Goal: Navigation & Orientation: Understand site structure

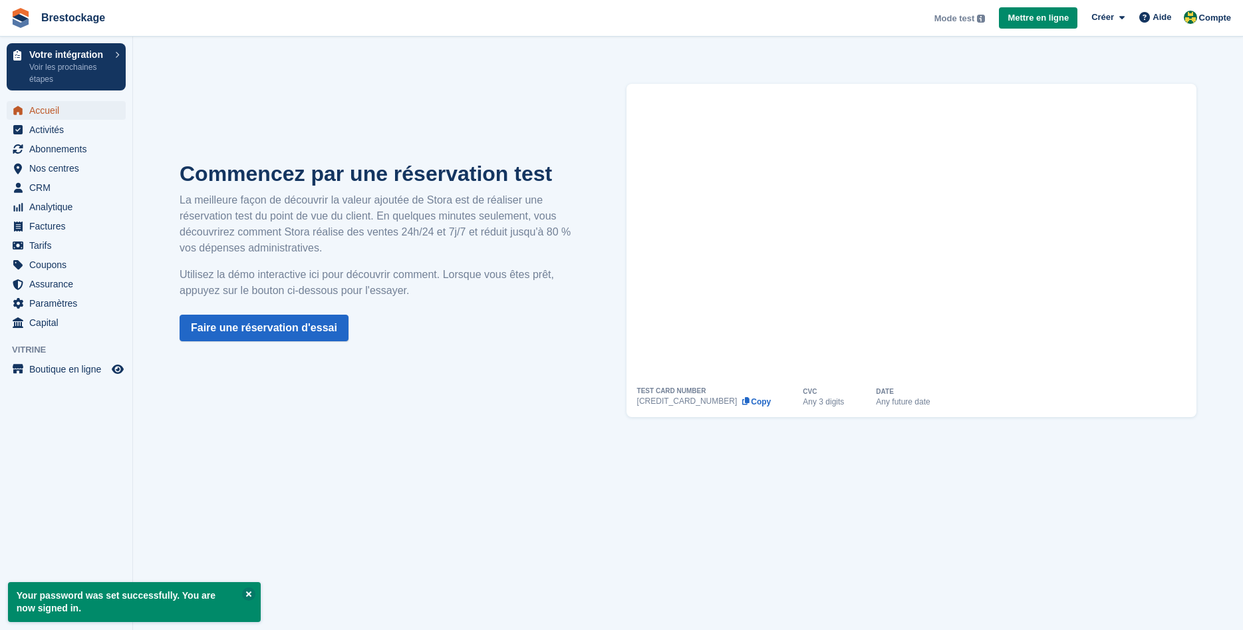
click at [59, 106] on span "Accueil" at bounding box center [69, 110] width 80 height 19
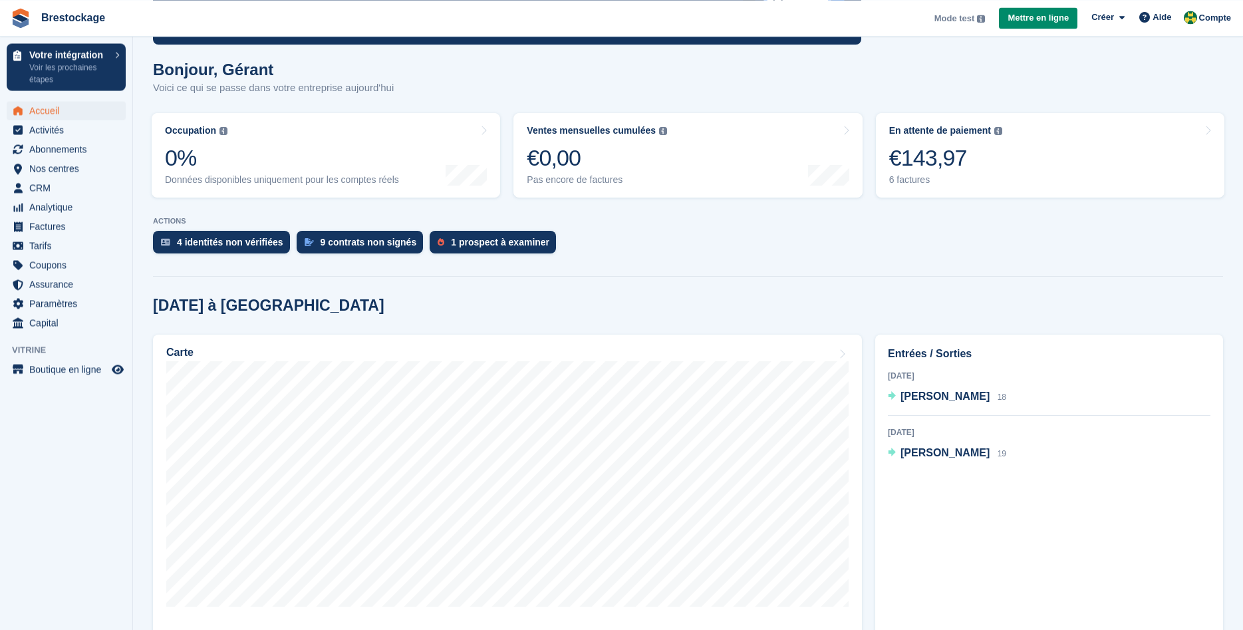
scroll to position [52, 0]
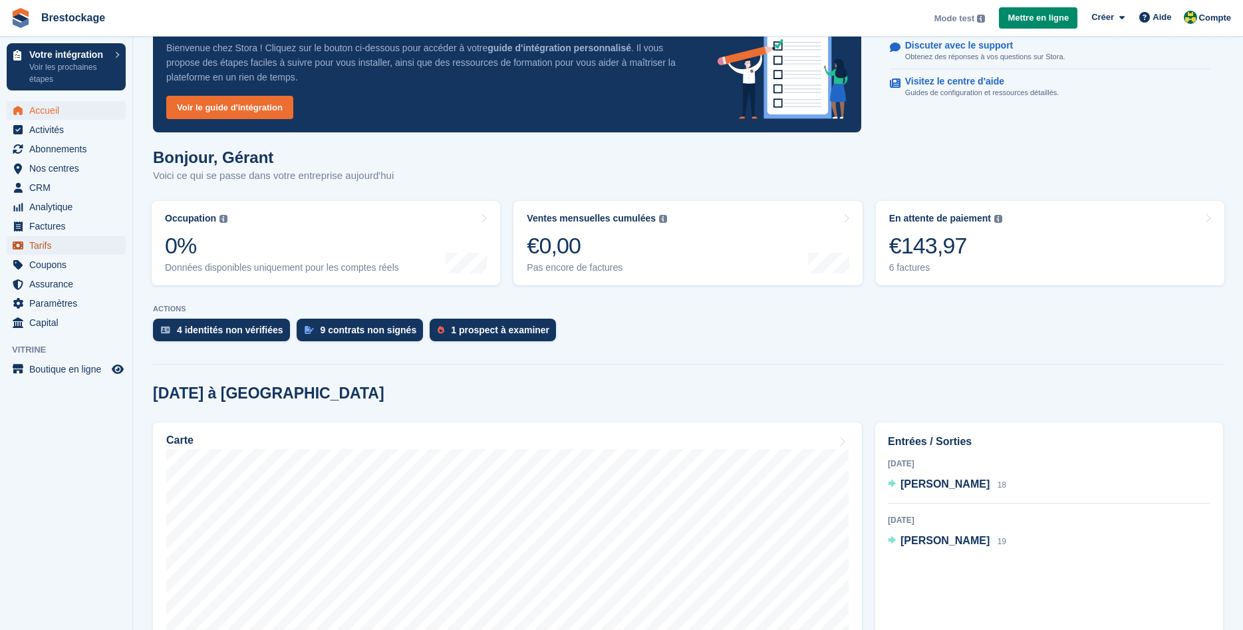
click at [71, 247] on span "Tarifs" at bounding box center [69, 245] width 80 height 19
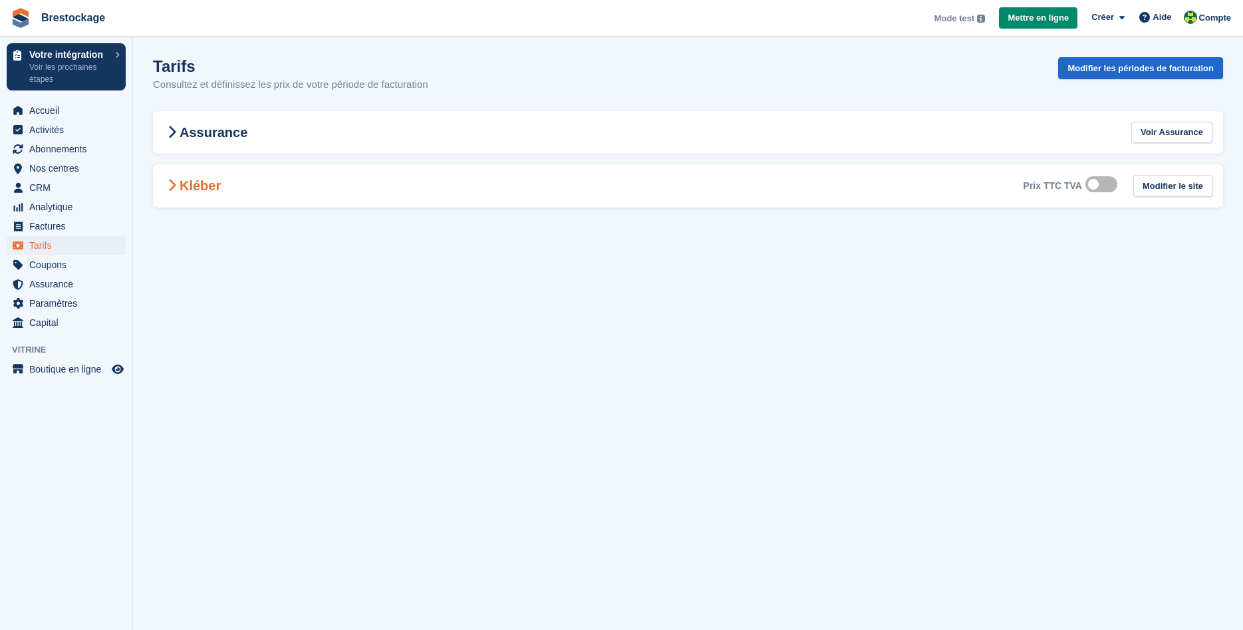
click at [186, 183] on h2 "Kléber" at bounding box center [192, 186] width 57 height 16
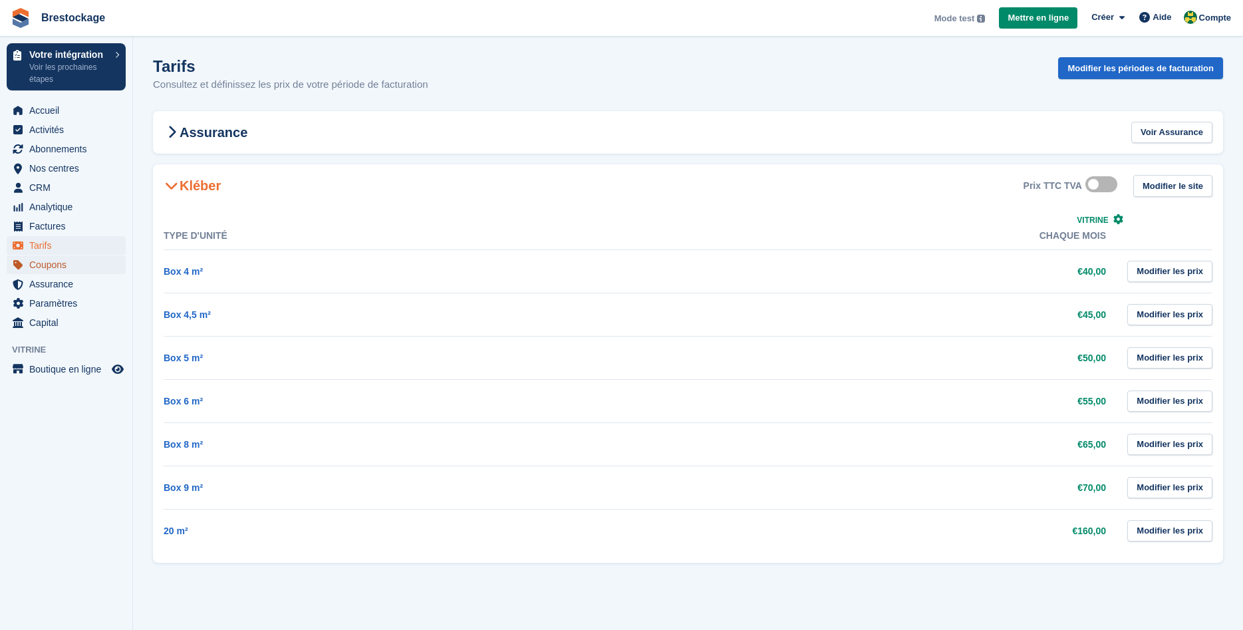
click at [49, 265] on span "Coupons" at bounding box center [69, 264] width 80 height 19
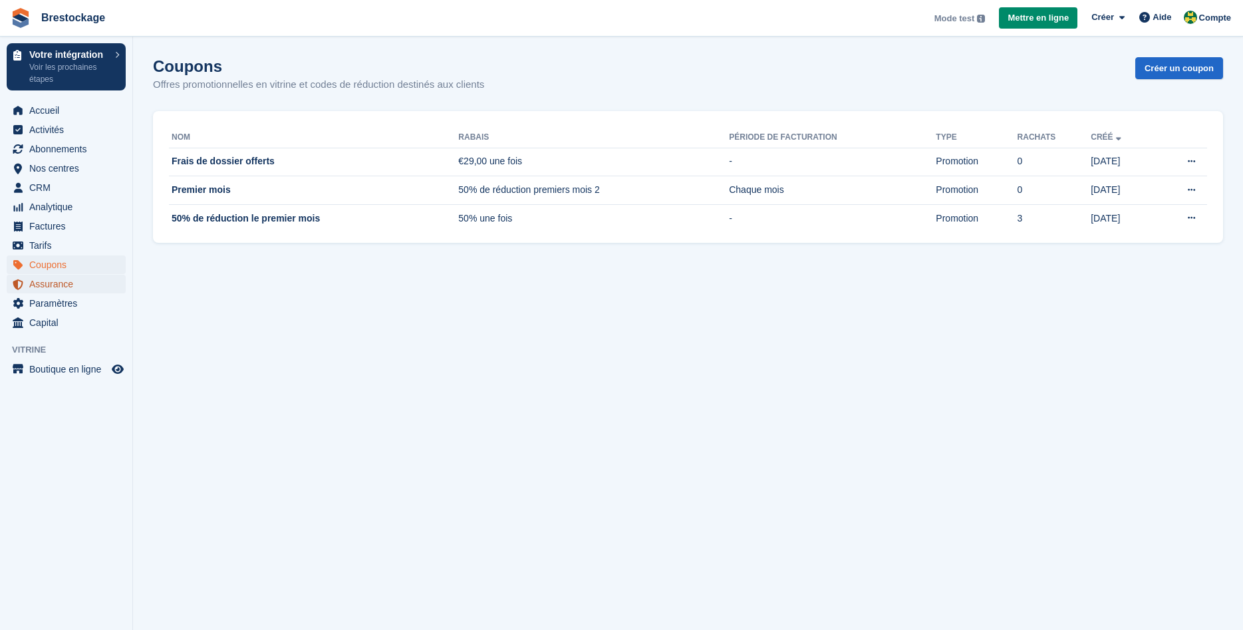
click at [78, 281] on span "Assurance" at bounding box center [69, 284] width 80 height 19
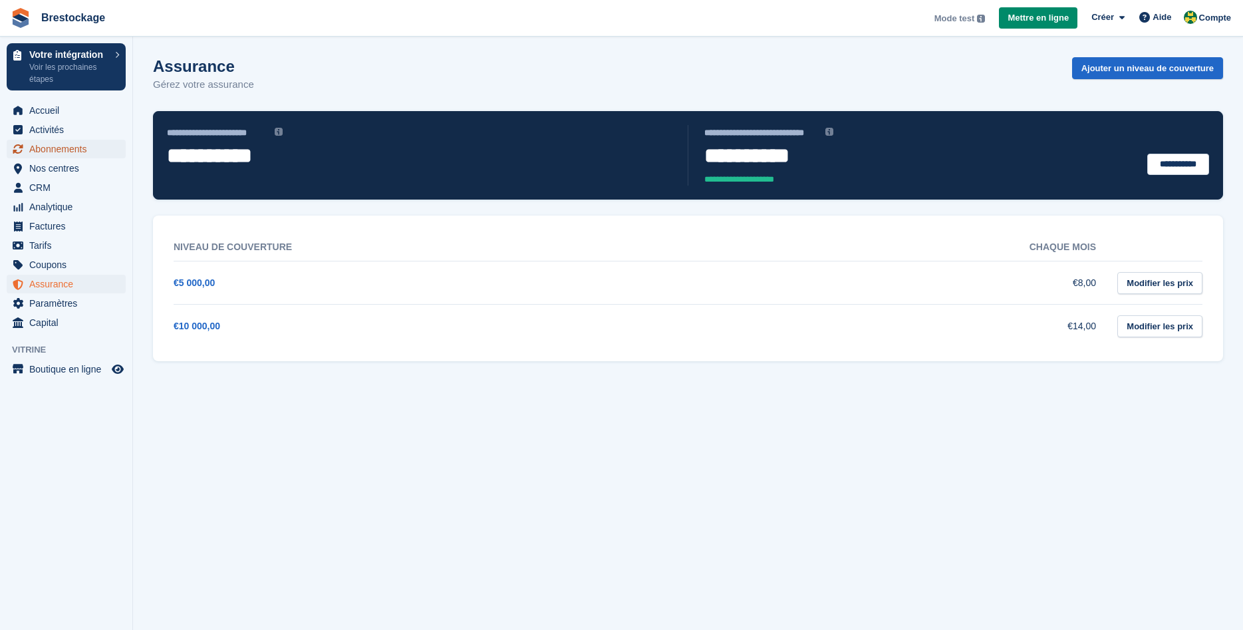
click at [67, 152] on span "Abonnements" at bounding box center [69, 149] width 80 height 19
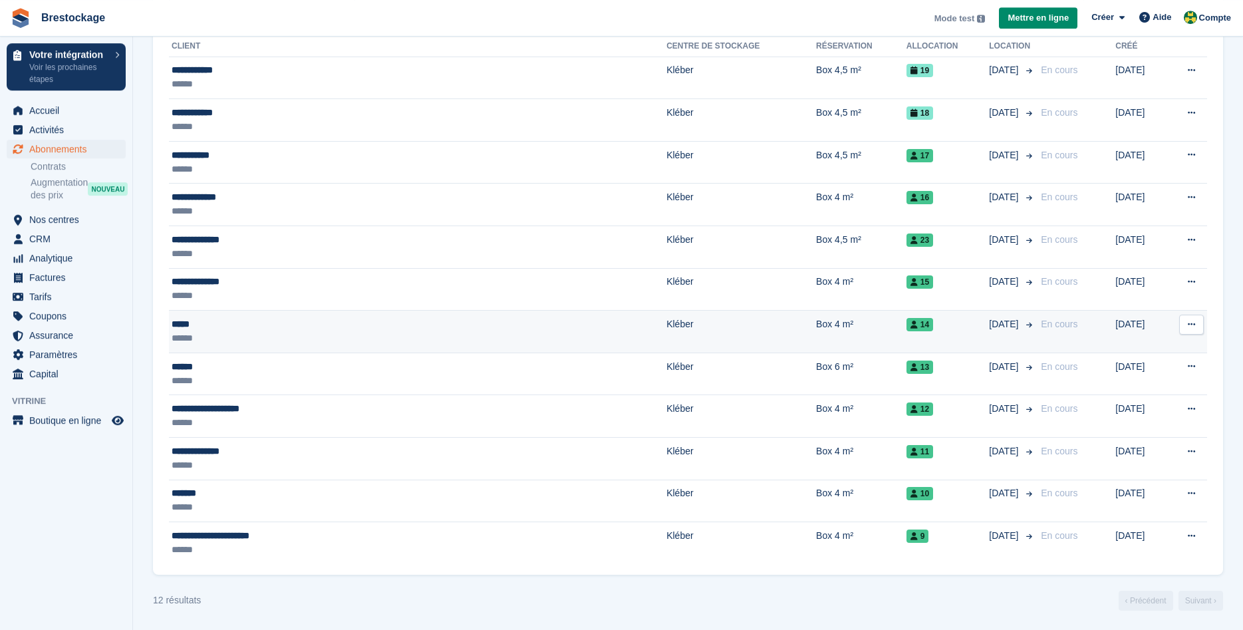
scroll to position [167, 0]
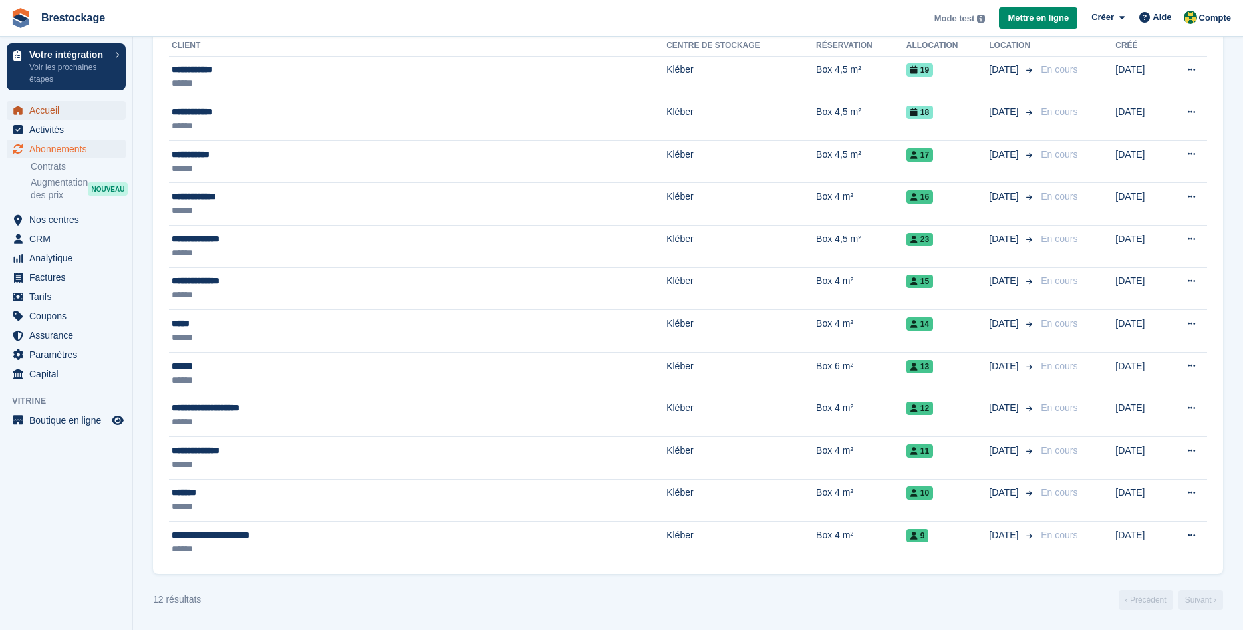
click at [90, 116] on span "Accueil" at bounding box center [69, 110] width 80 height 19
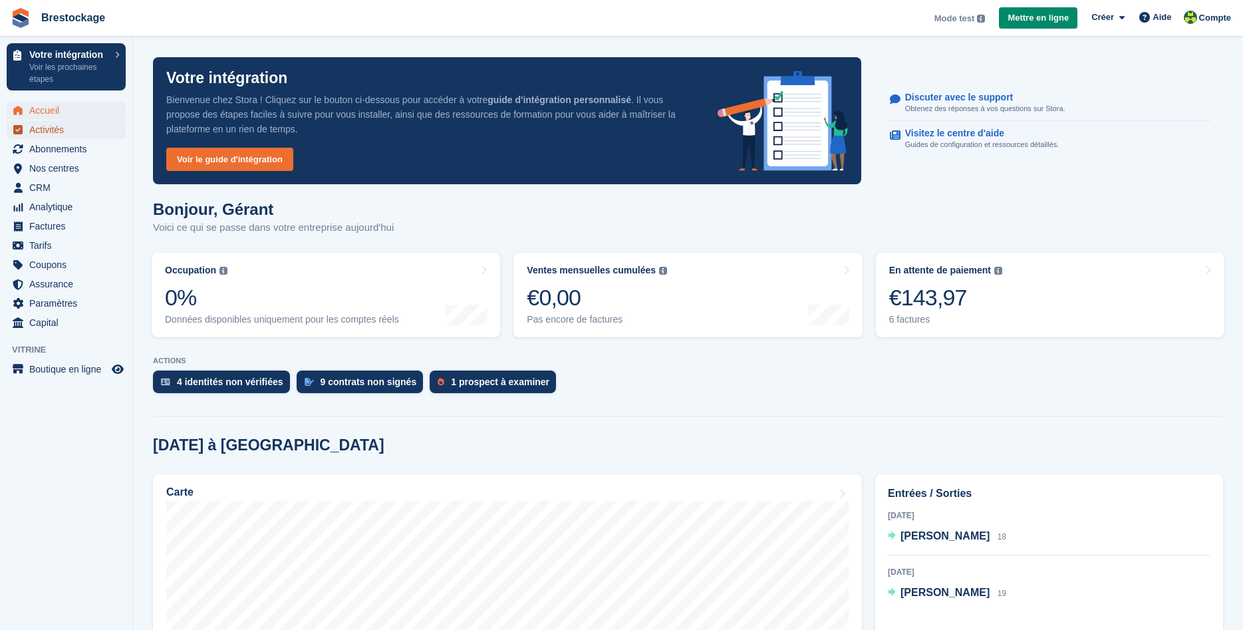
click at [68, 127] on span "Activités" at bounding box center [69, 129] width 80 height 19
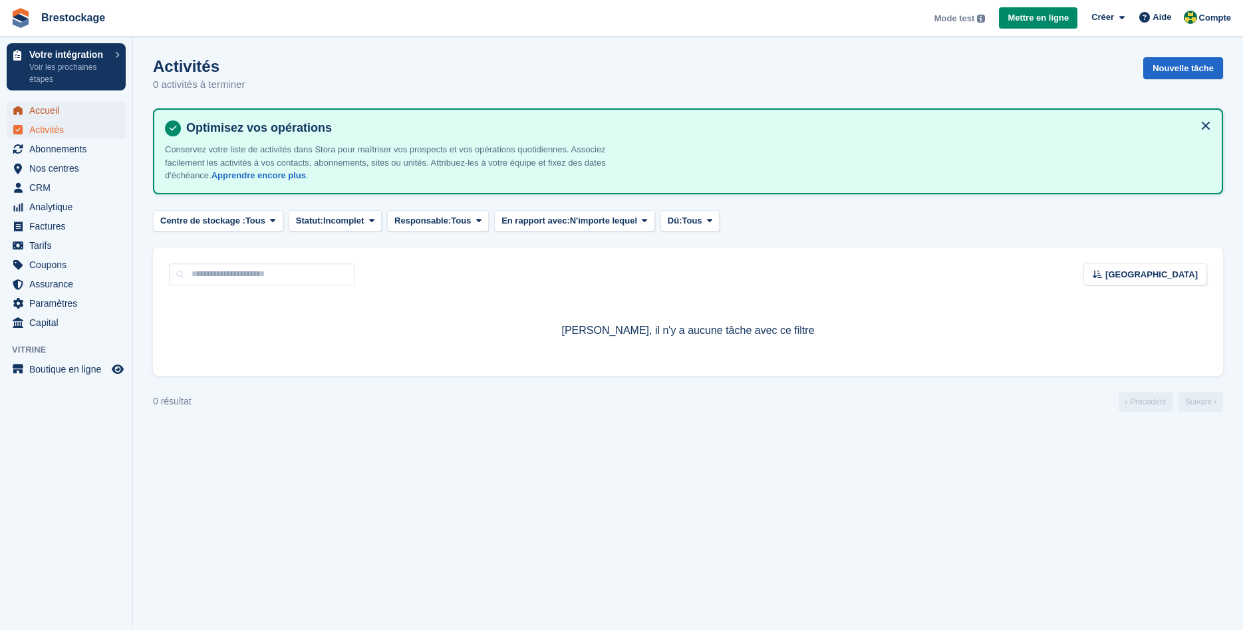
click at [69, 114] on span "Accueil" at bounding box center [69, 110] width 80 height 19
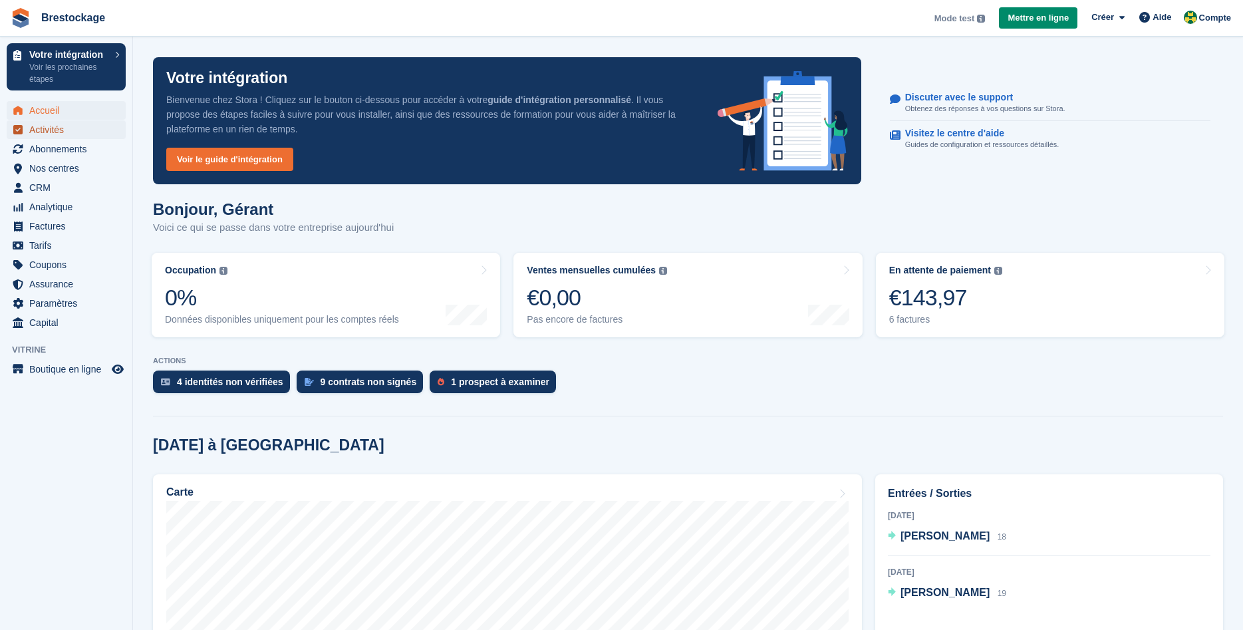
click at [55, 130] on span "Activités" at bounding box center [69, 129] width 80 height 19
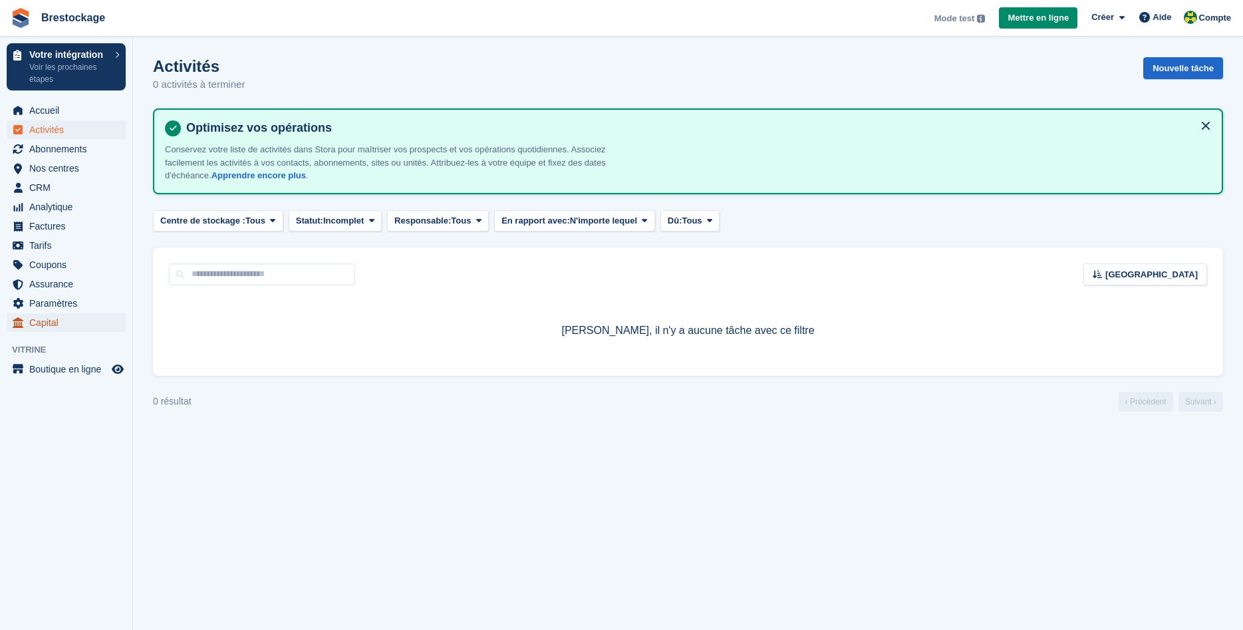
click at [62, 325] on span "Capital" at bounding box center [69, 322] width 80 height 19
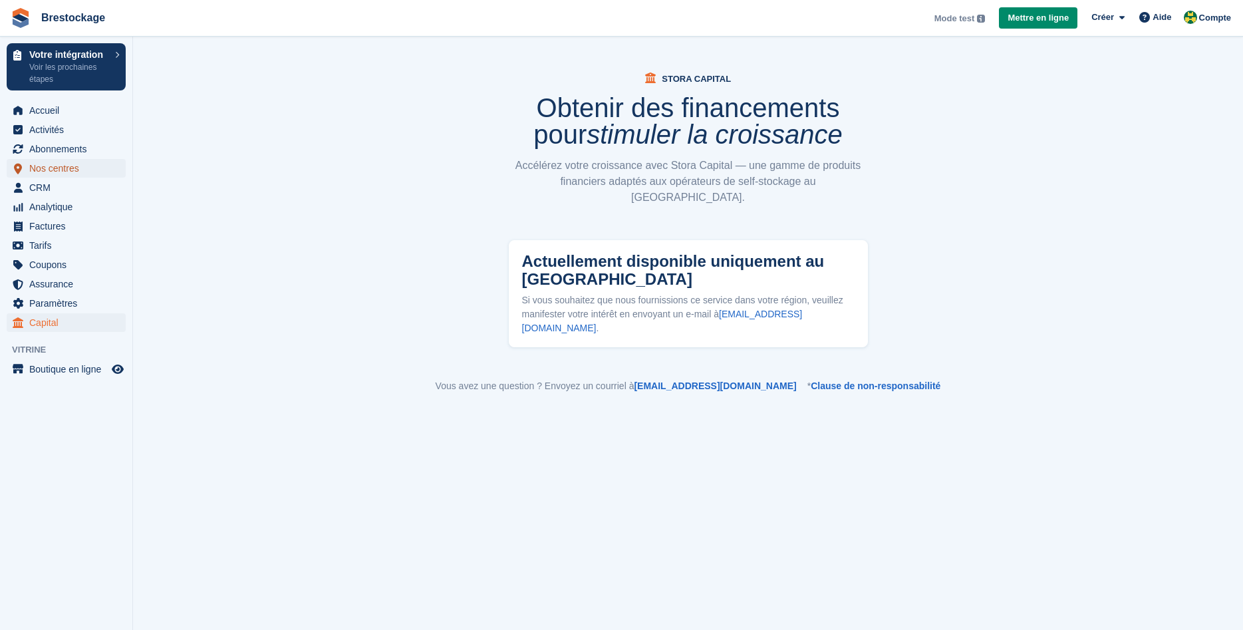
click at [65, 168] on span "Nos centres" at bounding box center [69, 168] width 80 height 19
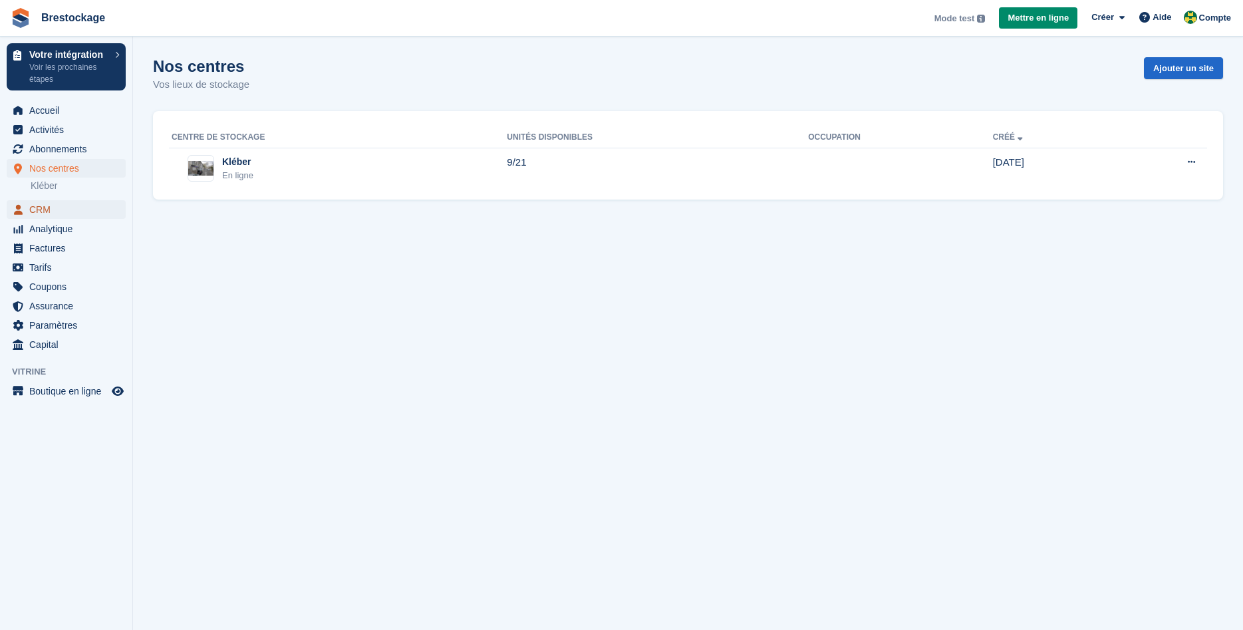
click at [56, 208] on span "CRM" at bounding box center [69, 209] width 80 height 19
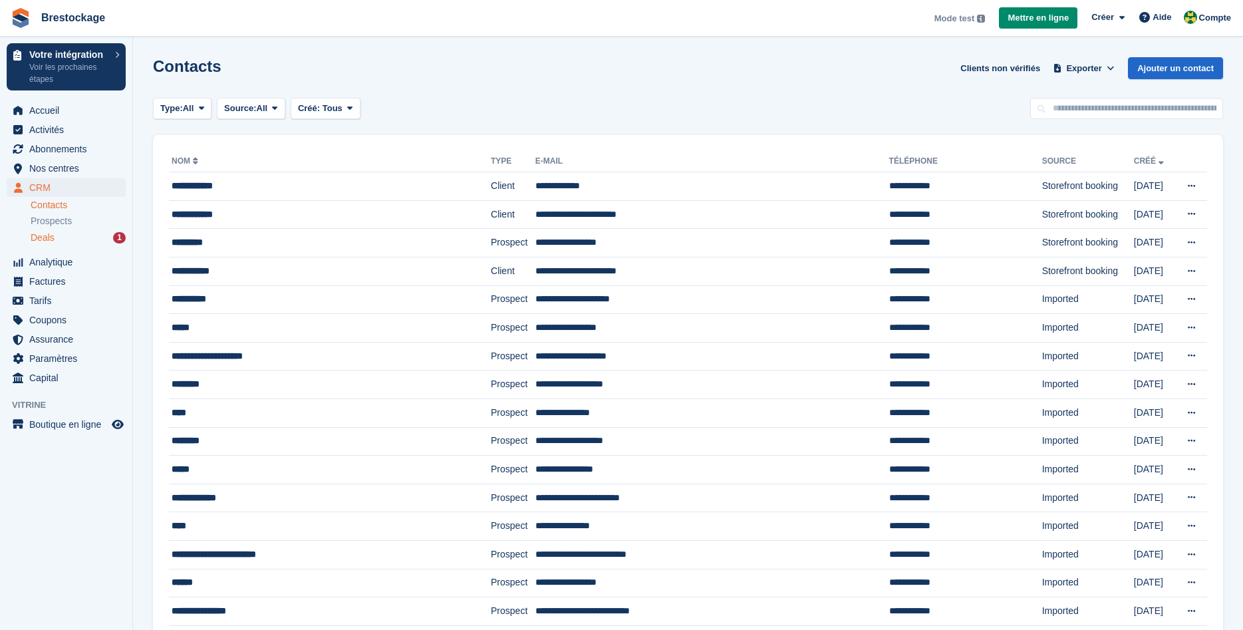
click at [90, 236] on div "Deals 1" at bounding box center [78, 238] width 95 height 13
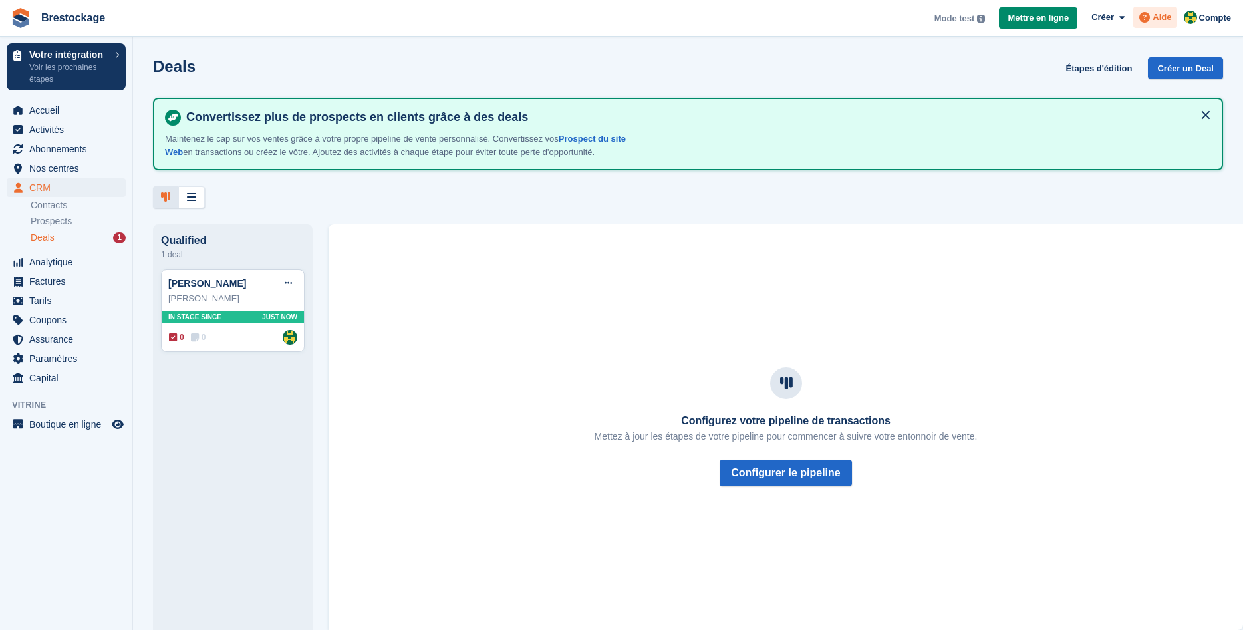
click at [1156, 16] on span "Aide" at bounding box center [1162, 17] width 19 height 13
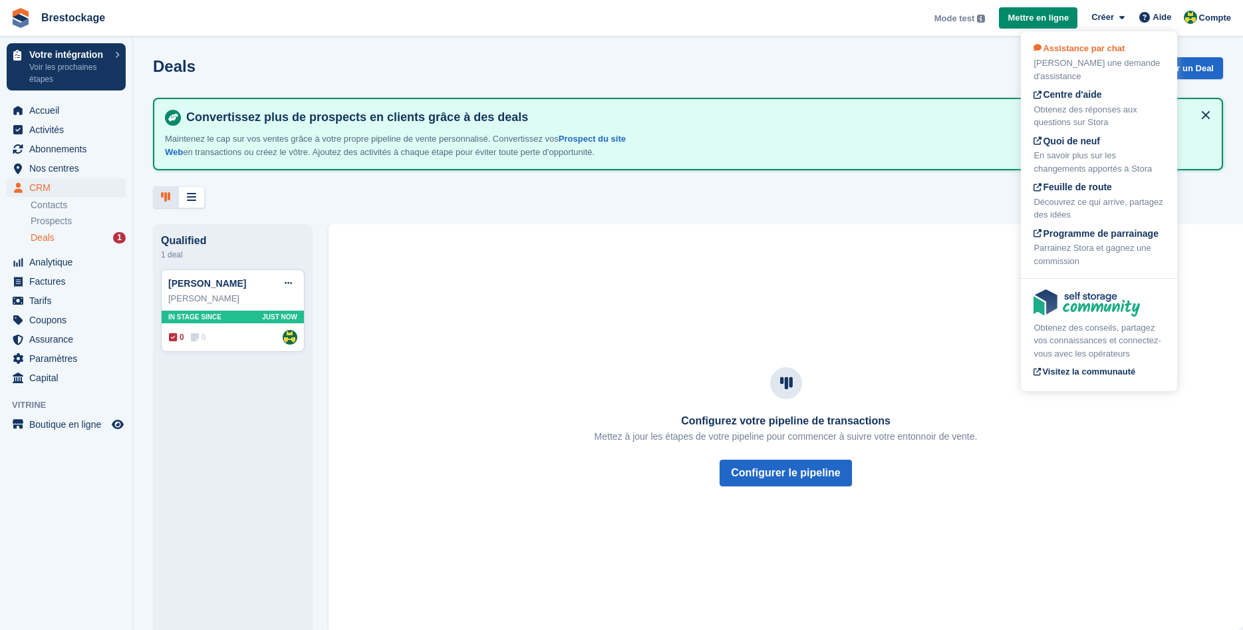
click at [1085, 72] on div "[PERSON_NAME] une demande d'assistance" at bounding box center [1099, 70] width 131 height 26
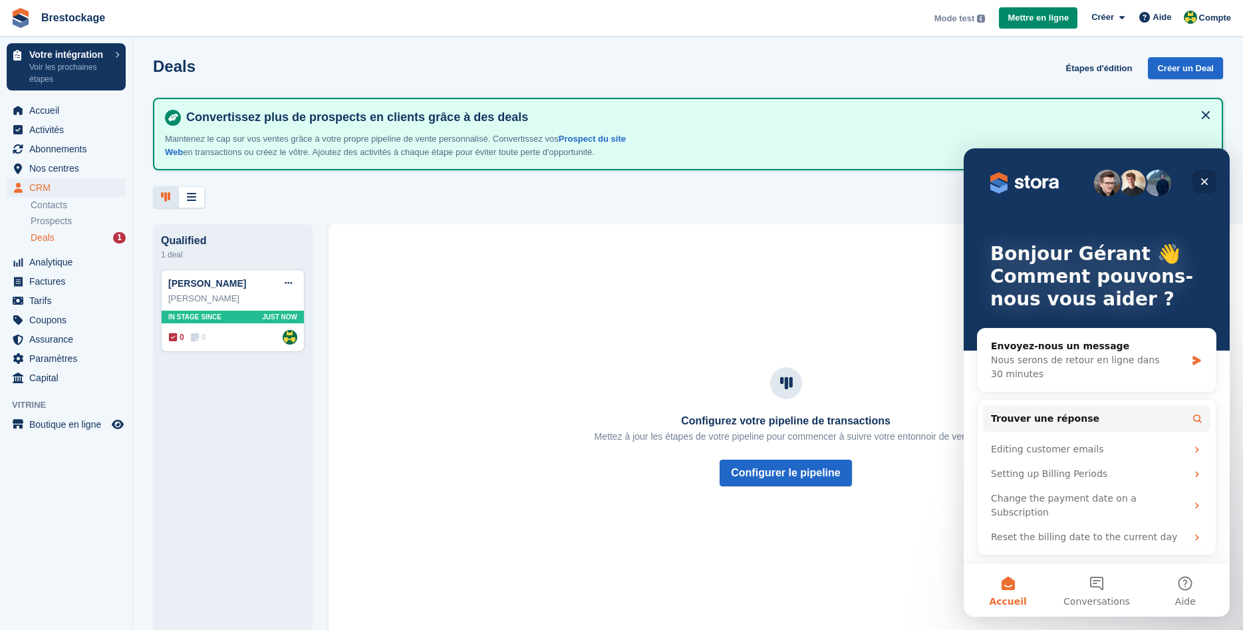
click at [1200, 176] on div "Fermer" at bounding box center [1205, 182] width 24 height 24
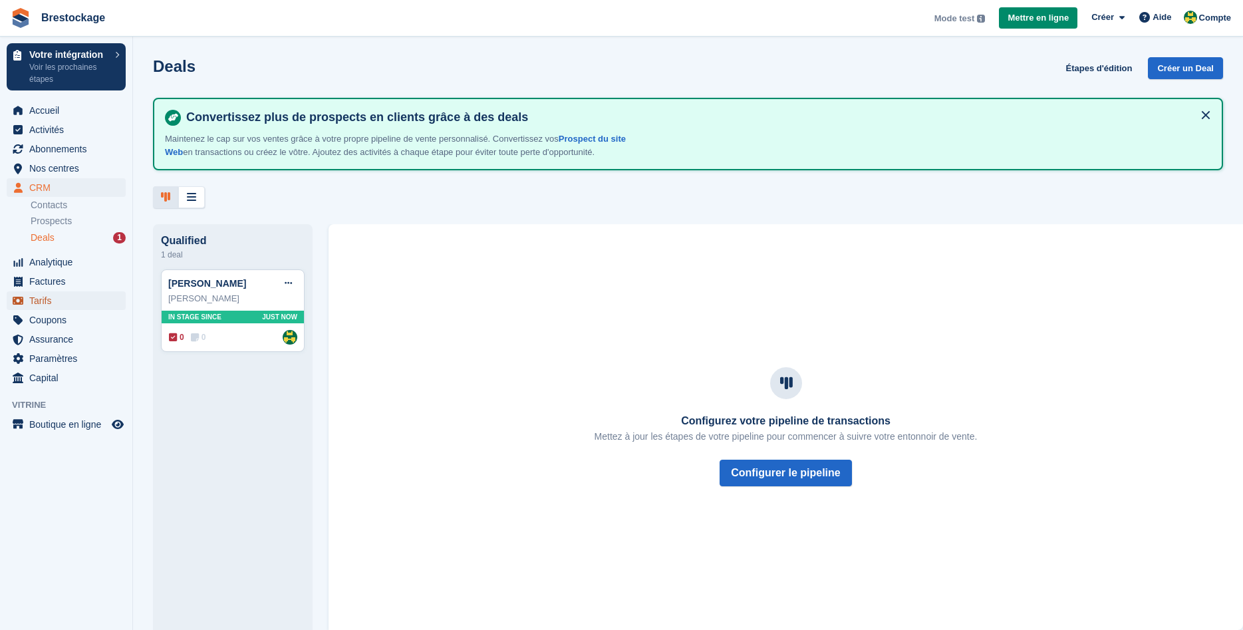
click at [77, 305] on span "Tarifs" at bounding box center [69, 300] width 80 height 19
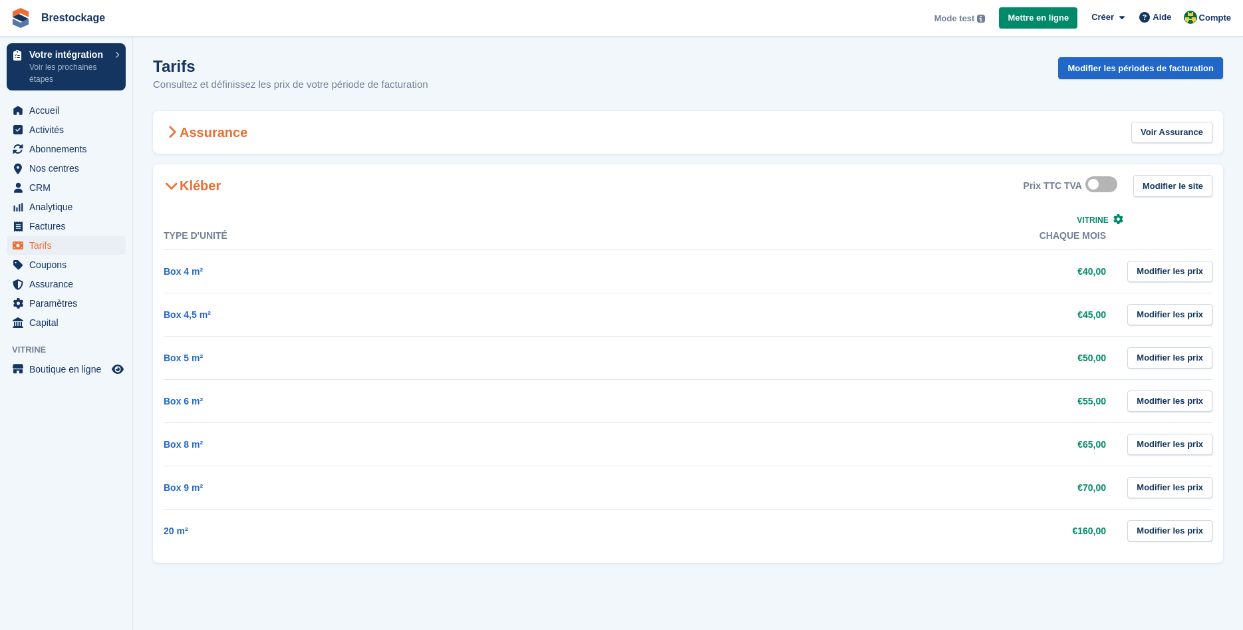
click at [194, 138] on h2 "Assurance" at bounding box center [206, 132] width 84 height 16
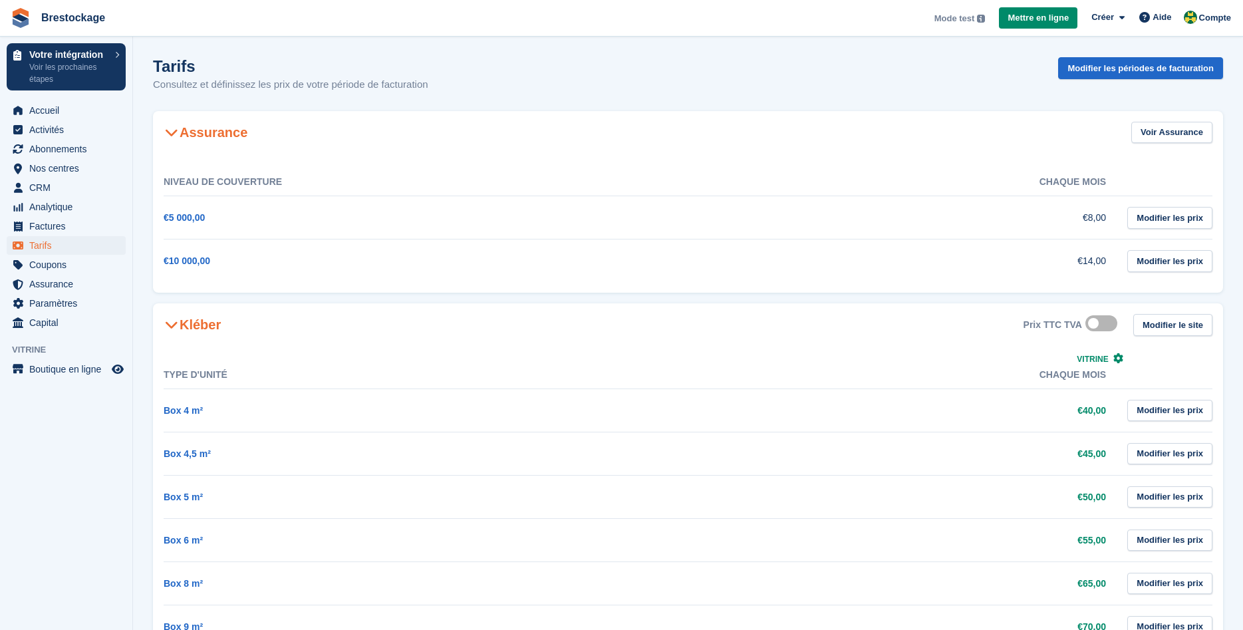
click at [194, 138] on h2 "Assurance" at bounding box center [206, 132] width 84 height 16
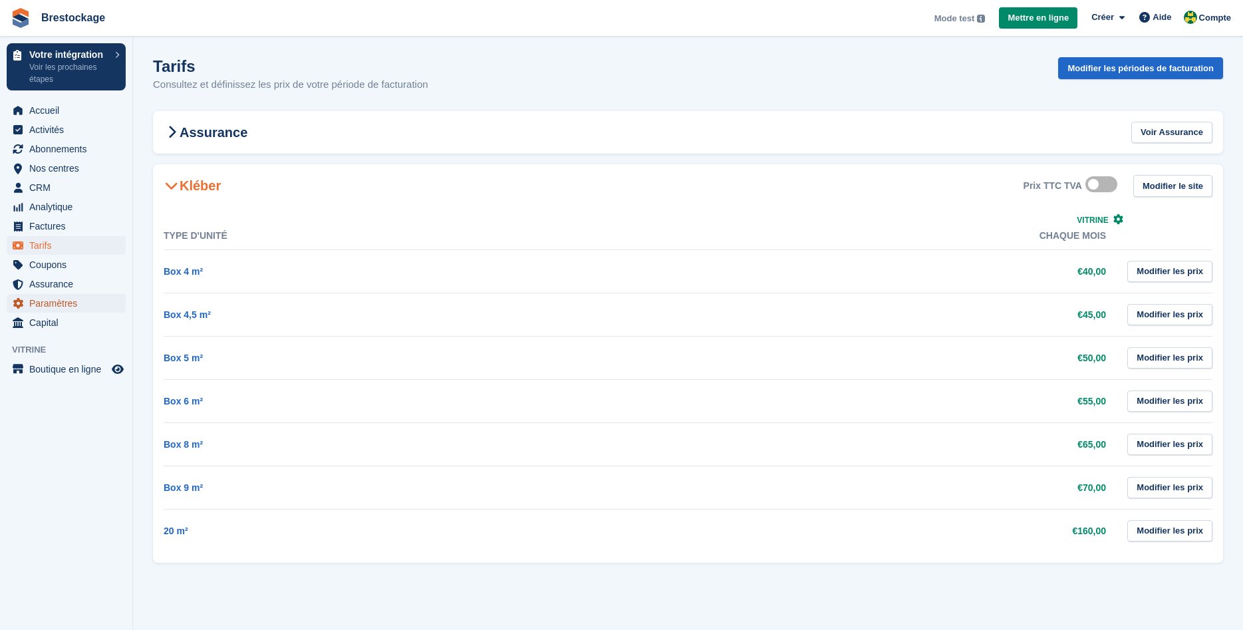
click at [84, 300] on span "Paramètres" at bounding box center [69, 303] width 80 height 19
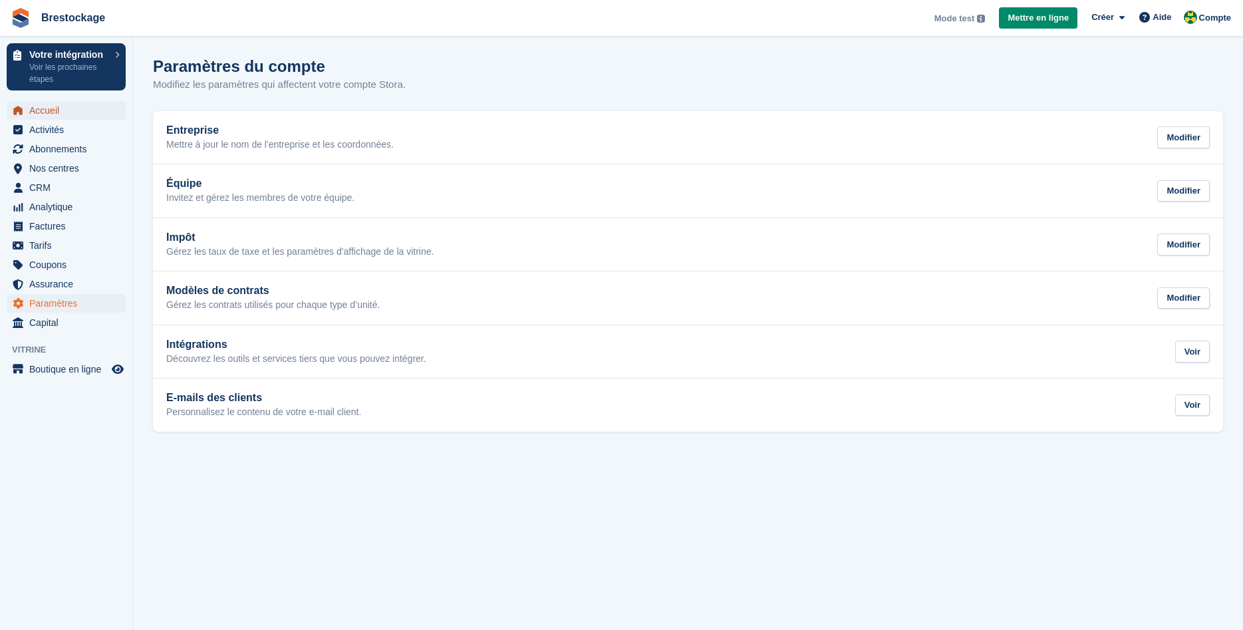
click at [69, 114] on span "Accueil" at bounding box center [69, 110] width 80 height 19
